Goal: Task Accomplishment & Management: Complete application form

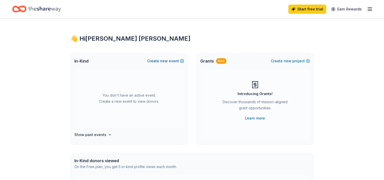
click at [165, 62] on span "new" at bounding box center [164, 61] width 8 height 6
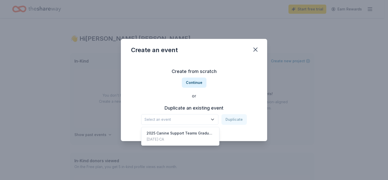
click at [208, 121] on span "Select an event" at bounding box center [175, 119] width 63 height 6
click at [194, 81] on div "Create from scratch Continue or Duplicate an existing event Select an event Dup…" at bounding box center [194, 96] width 126 height 74
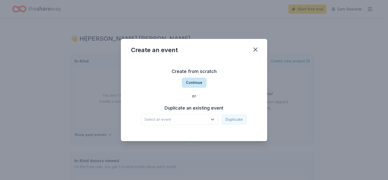
click at [190, 82] on button "Continue" at bounding box center [194, 82] width 25 height 10
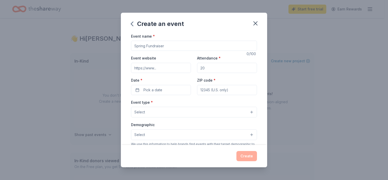
click at [169, 45] on input "Event name *" at bounding box center [194, 46] width 126 height 10
type input "Class of 2025 Graduation"
click at [210, 68] on input "Attendance *" at bounding box center [227, 68] width 60 height 10
type input "175"
click at [170, 90] on button "Pick a date" at bounding box center [161, 90] width 60 height 10
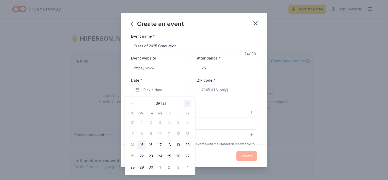
click at [186, 103] on button "Go to next month" at bounding box center [187, 103] width 7 height 7
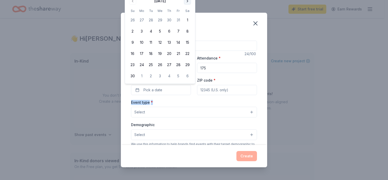
click at [186, 103] on div "Event type * Select" at bounding box center [194, 108] width 126 height 19
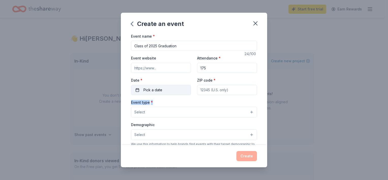
drag, startPoint x: 186, startPoint y: 103, endPoint x: 168, endPoint y: 89, distance: 22.5
click at [168, 89] on button "Pick a date" at bounding box center [161, 90] width 60 height 10
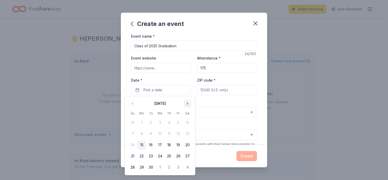
click at [186, 103] on button "Go to next month" at bounding box center [187, 103] width 7 height 7
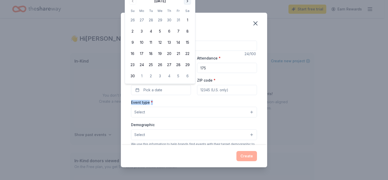
click at [187, 3] on button "Go to next month" at bounding box center [187, 0] width 7 height 7
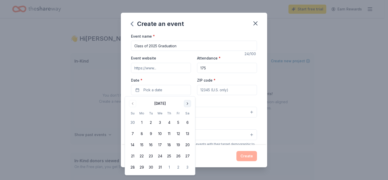
click at [189, 105] on button "Go to next month" at bounding box center [187, 103] width 7 height 7
click at [187, 145] on button "21" at bounding box center [187, 144] width 9 height 9
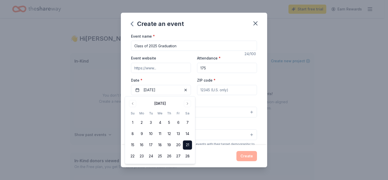
click at [210, 87] on input "ZIP code *" at bounding box center [227, 90] width 60 height 10
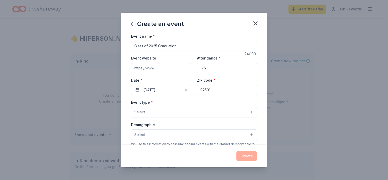
type input "92591"
click at [171, 110] on button "Select" at bounding box center [194, 112] width 126 height 11
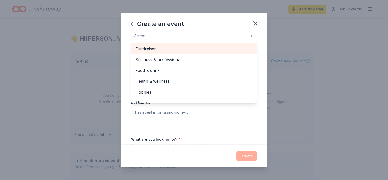
click at [145, 49] on span "Fundraiser" at bounding box center [193, 48] width 117 height 7
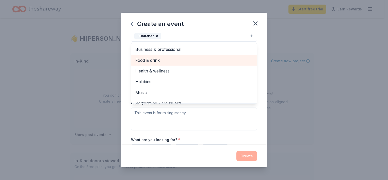
scroll to position [51, 0]
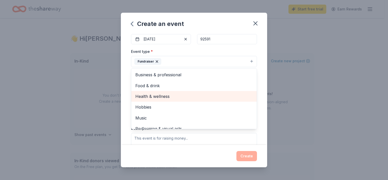
click at [163, 96] on span "Health & wellness" at bounding box center [193, 96] width 117 height 7
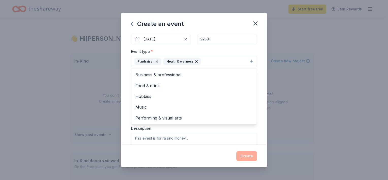
click at [126, 86] on div "Event name * Class of 2025 Graduation 24 /100 Event website Attendance * 175 Da…" at bounding box center [194, 89] width 146 height 112
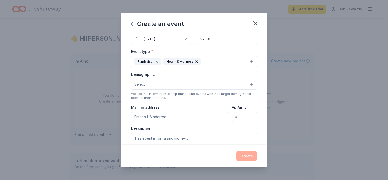
click at [159, 84] on button "Select" at bounding box center [194, 84] width 126 height 11
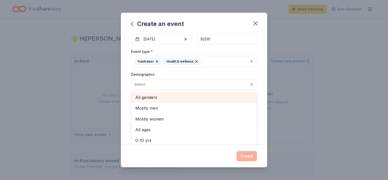
click at [152, 96] on span "All genders" at bounding box center [193, 97] width 117 height 7
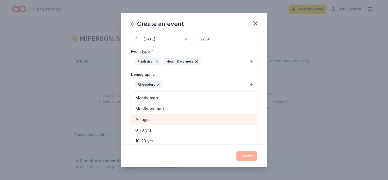
click at [141, 116] on span "All ages" at bounding box center [193, 119] width 117 height 7
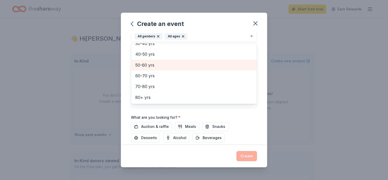
scroll to position [102, 0]
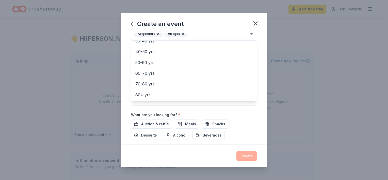
click at [126, 109] on div "Event name * Class of 2025 Graduation 24 /100 Event website Attendance * 175 Da…" at bounding box center [194, 89] width 146 height 112
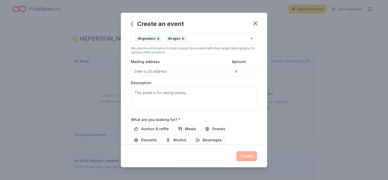
scroll to position [71, 0]
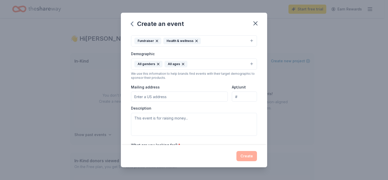
click at [180, 98] on input "Mailing address" at bounding box center [179, 96] width 97 height 10
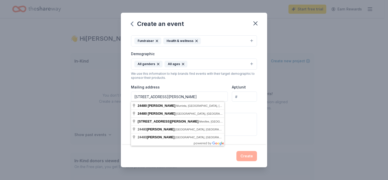
click at [179, 97] on input "24480 Jenny Lane" at bounding box center [179, 96] width 97 height 10
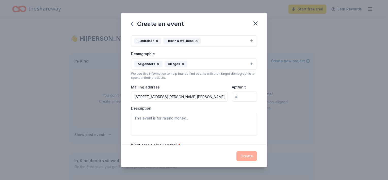
type input "24480 Jenny Lane, Murrieta, CA, 92562"
click at [171, 120] on textarea at bounding box center [194, 124] width 126 height 23
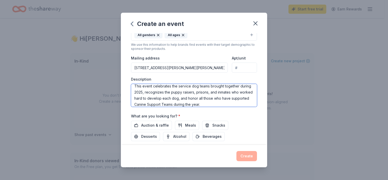
scroll to position [122, 0]
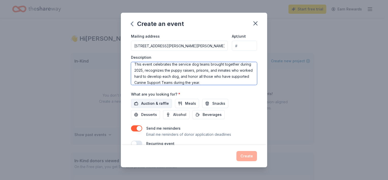
type textarea "This event celebrates the service dog teams brought together during 2025, recog…"
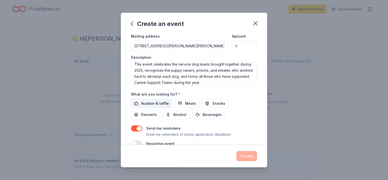
click at [153, 102] on span "Auction & raffle" at bounding box center [155, 103] width 28 height 6
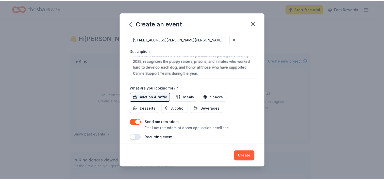
scroll to position [132, 0]
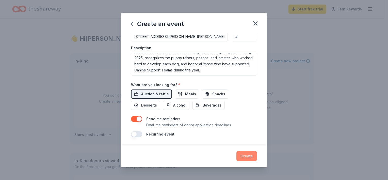
click at [251, 155] on button "Create" at bounding box center [246, 156] width 21 height 10
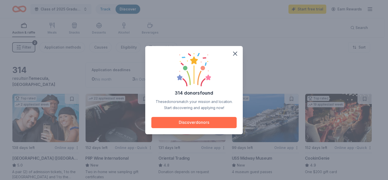
click at [194, 124] on button "Discover donors" at bounding box center [193, 122] width 85 height 11
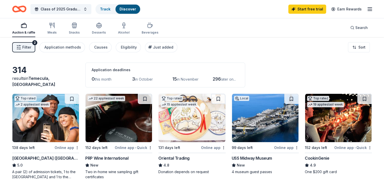
click at [30, 44] on span "Filter" at bounding box center [26, 47] width 9 height 6
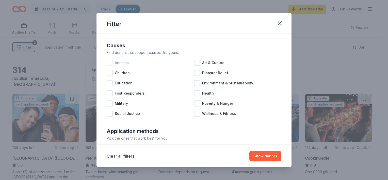
click at [109, 62] on div at bounding box center [110, 63] width 6 height 6
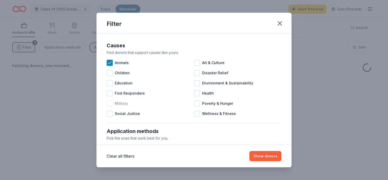
click at [111, 103] on div at bounding box center [110, 103] width 6 height 6
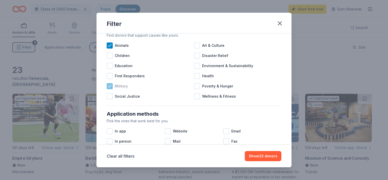
scroll to position [25, 0]
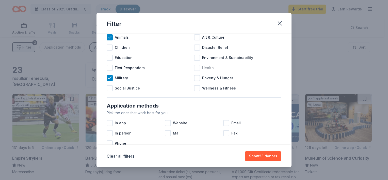
click at [195, 67] on div at bounding box center [197, 68] width 6 height 6
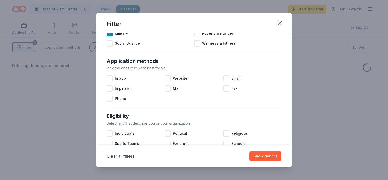
scroll to position [76, 0]
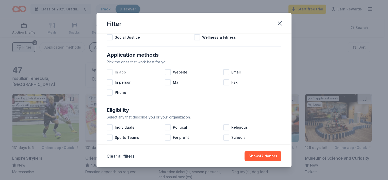
click at [109, 71] on div at bounding box center [110, 72] width 6 height 6
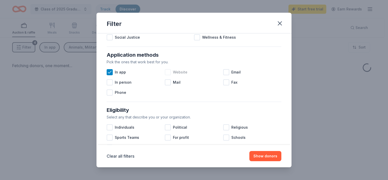
click at [168, 72] on div at bounding box center [168, 72] width 6 height 6
click at [225, 71] on div at bounding box center [226, 72] width 6 height 6
click at [108, 83] on div at bounding box center [110, 82] width 6 height 6
click at [168, 82] on div at bounding box center [168, 82] width 6 height 6
click at [109, 93] on div at bounding box center [110, 92] width 6 height 6
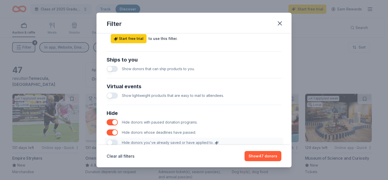
scroll to position [229, 0]
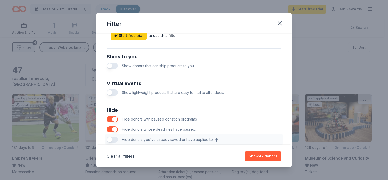
click at [112, 64] on button "button" at bounding box center [112, 66] width 11 height 6
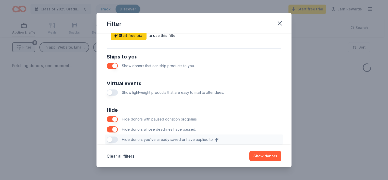
click at [114, 65] on button "button" at bounding box center [112, 66] width 11 height 6
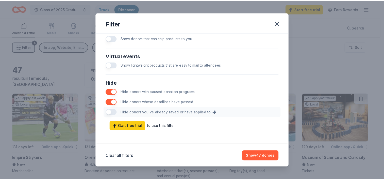
scroll to position [257, 0]
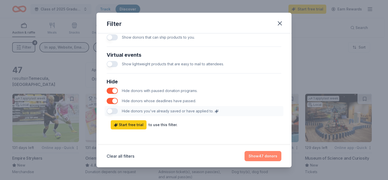
click at [265, 157] on button "Show 47 donors" at bounding box center [263, 156] width 37 height 10
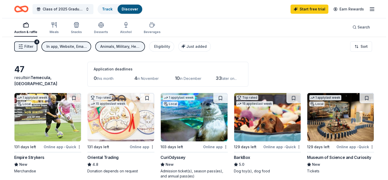
scroll to position [0, 0]
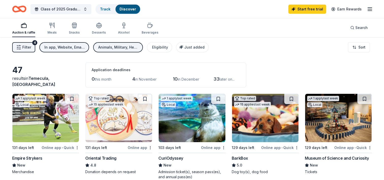
click at [28, 45] on span "Filter" at bounding box center [26, 47] width 9 height 6
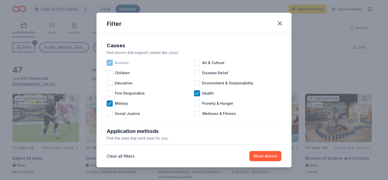
click at [112, 62] on icon at bounding box center [109, 62] width 5 height 5
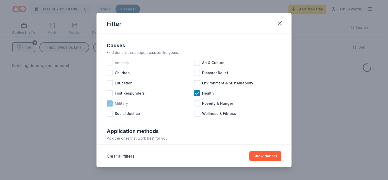
click at [112, 104] on icon at bounding box center [109, 103] width 5 height 5
click at [195, 93] on icon at bounding box center [196, 93] width 5 height 5
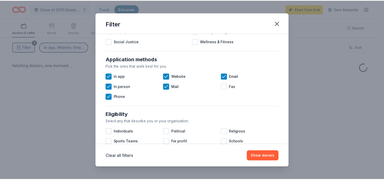
scroll to position [76, 0]
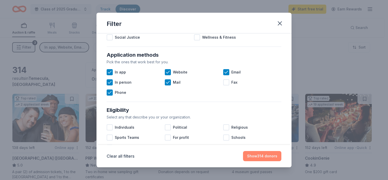
click at [271, 158] on button "Show 314 donors" at bounding box center [262, 156] width 38 height 10
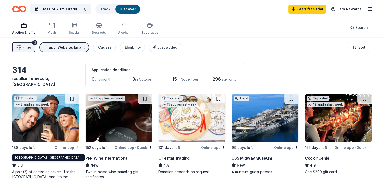
scroll to position [51, 0]
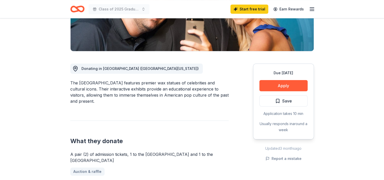
scroll to position [102, 0]
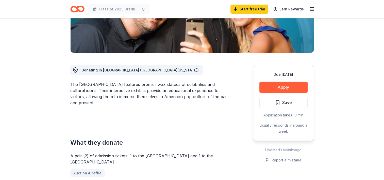
click at [74, 8] on icon "Home" at bounding box center [77, 9] width 14 height 12
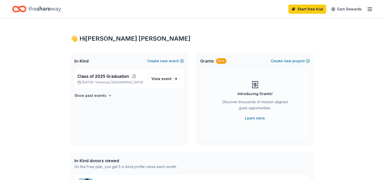
click at [368, 11] on icon "button" at bounding box center [370, 9] width 6 height 6
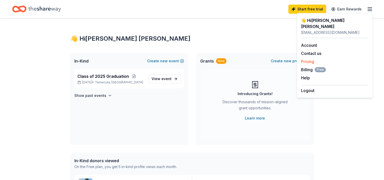
click at [305, 59] on link "Pricing" at bounding box center [307, 61] width 13 height 5
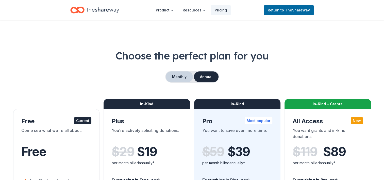
click at [174, 76] on button "Monthly" at bounding box center [179, 76] width 27 height 11
